Goal: Check status: Check status

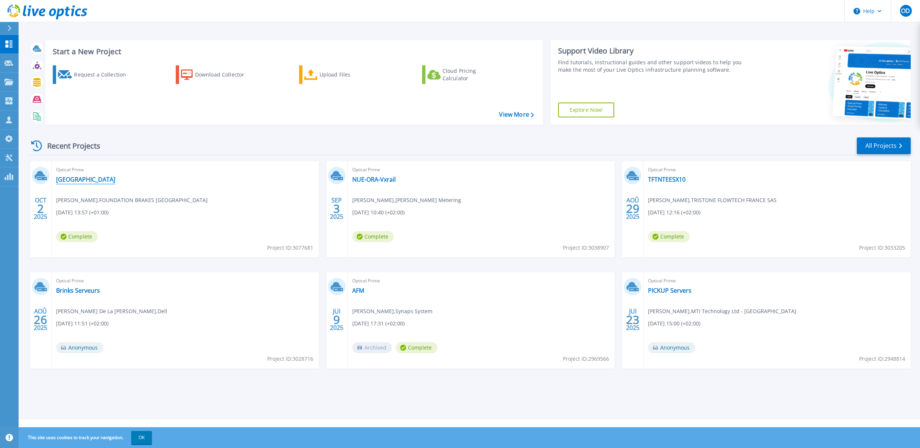
click at [74, 180] on link "[GEOGRAPHIC_DATA]" at bounding box center [85, 179] width 59 height 7
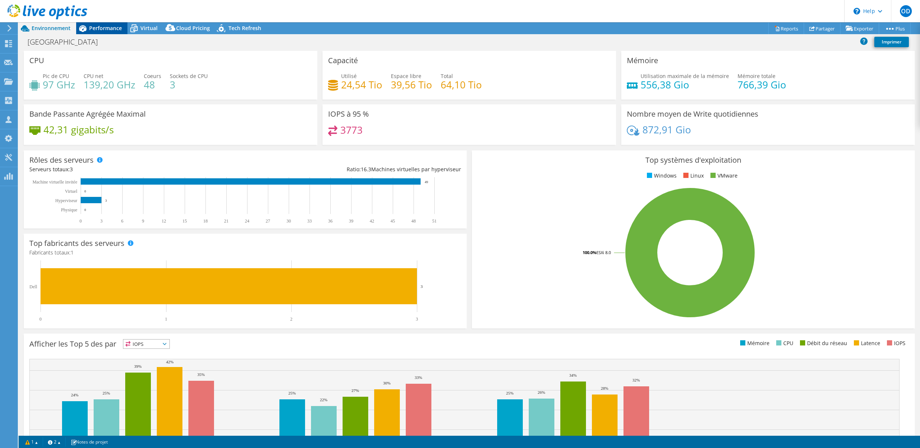
click at [117, 29] on span "Performance" at bounding box center [105, 28] width 33 height 7
select select "USD"
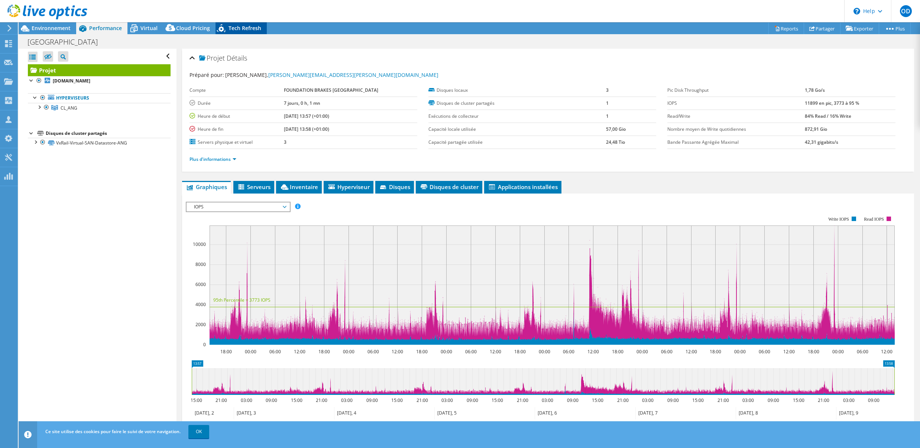
radio input "true"
radio input "false"
click at [354, 186] on span "Hyperviseur" at bounding box center [348, 186] width 42 height 7
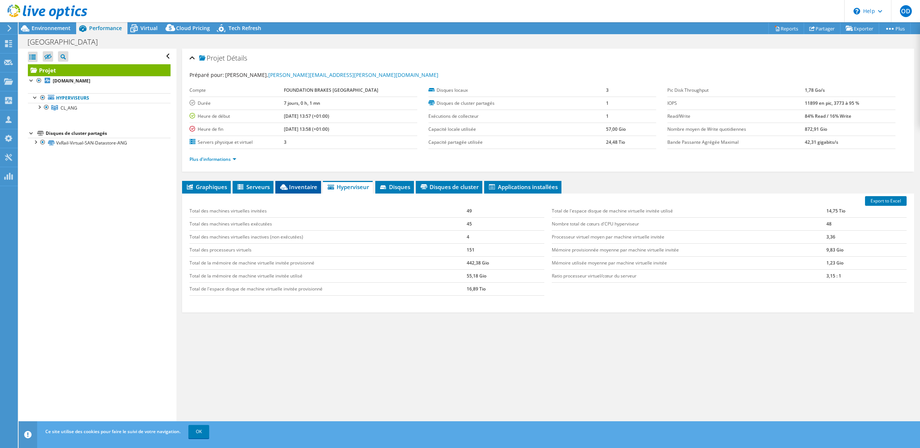
click at [295, 188] on span "Inventaire" at bounding box center [298, 186] width 38 height 7
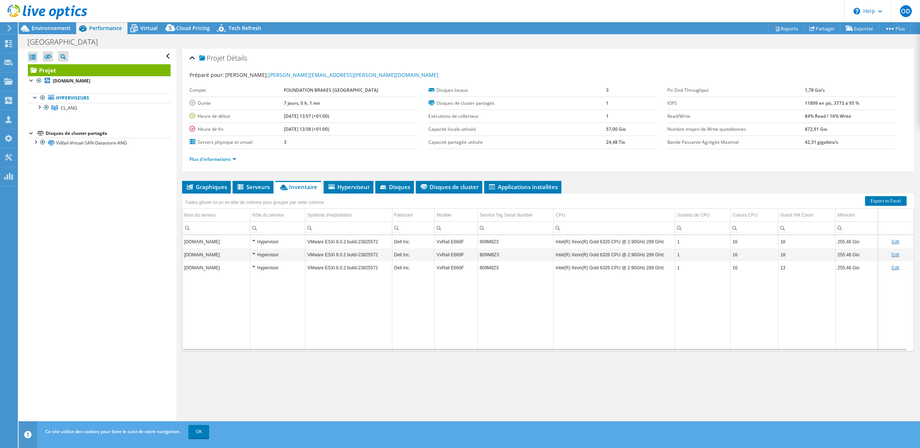
click at [680, 398] on div "Projet Détails Préparé pour: [PERSON_NAME], [PERSON_NAME][EMAIL_ADDRESS][PERSON…" at bounding box center [547, 241] width 743 height 385
drag, startPoint x: 89, startPoint y: 185, endPoint x: 77, endPoint y: 166, distance: 22.2
click at [89, 184] on div "Ouvrir tout Fermer tout Masquer les nœuds exclus Filtre de l'arborescence des p…" at bounding box center [98, 241] width 158 height 385
